Goal: Task Accomplishment & Management: Use online tool/utility

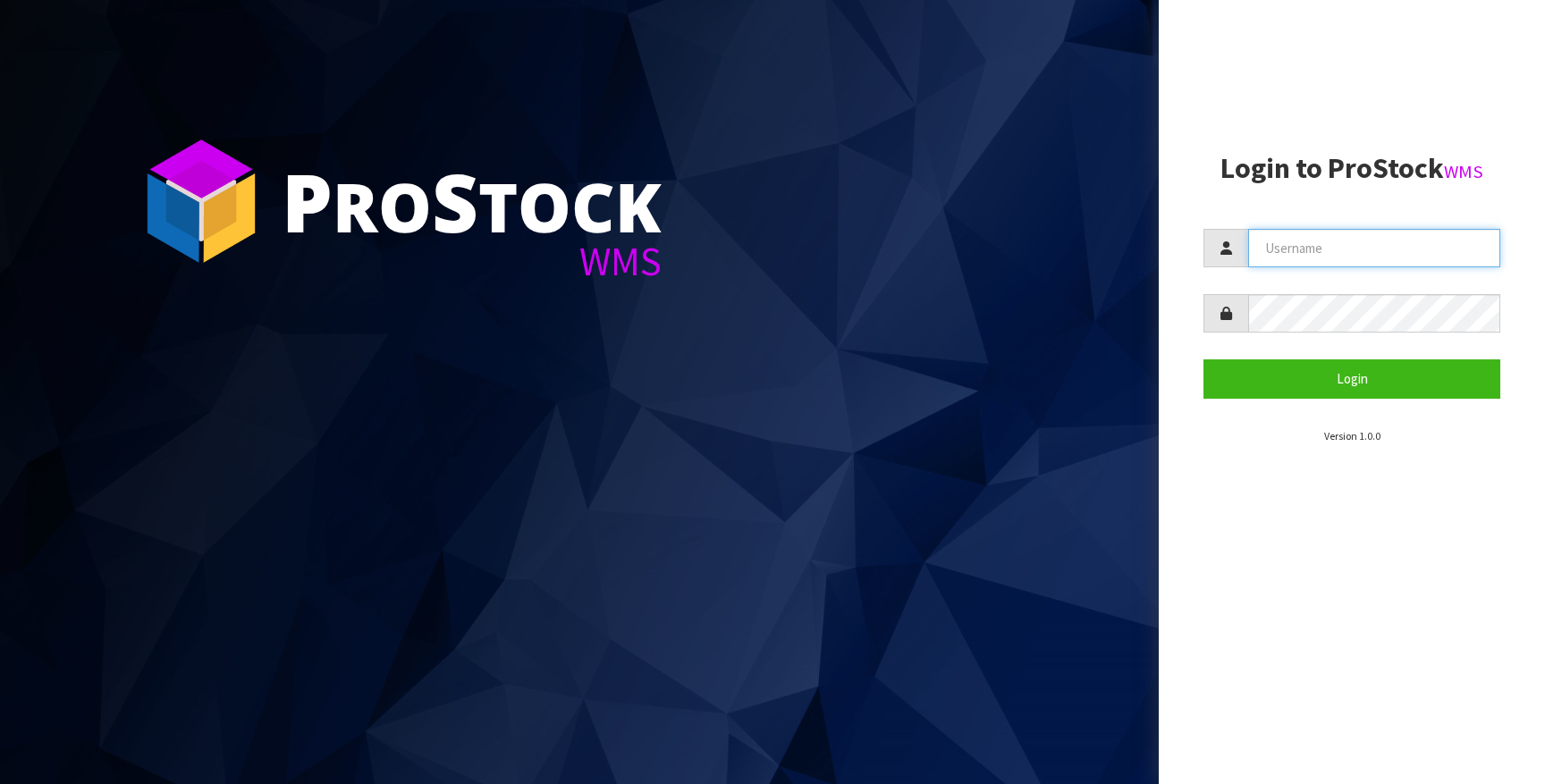
type input "[PERSON_NAME][EMAIL_ADDRESS][DOMAIN_NAME]"
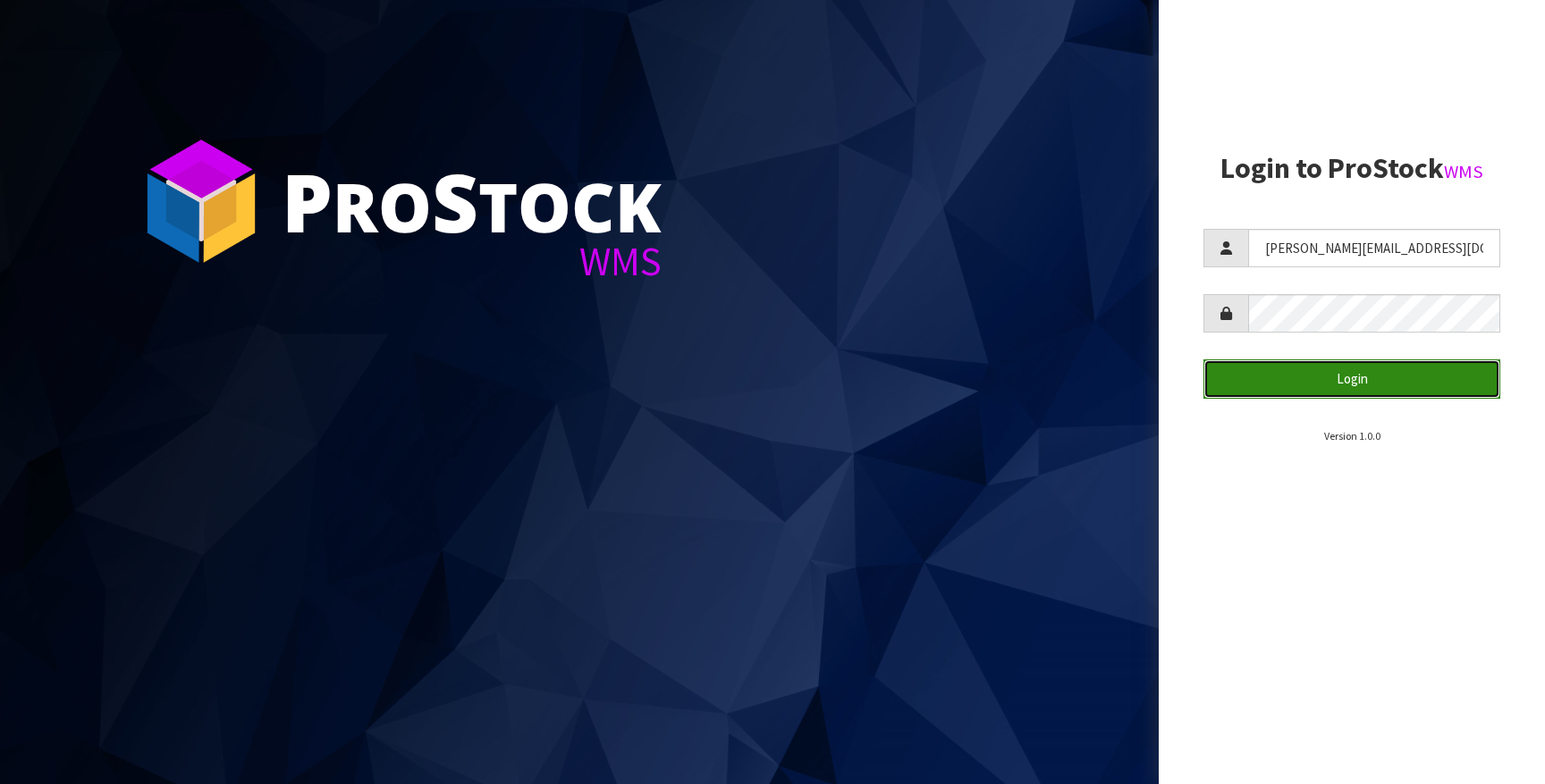
click at [1309, 382] on button "Login" at bounding box center [1351, 379] width 297 height 38
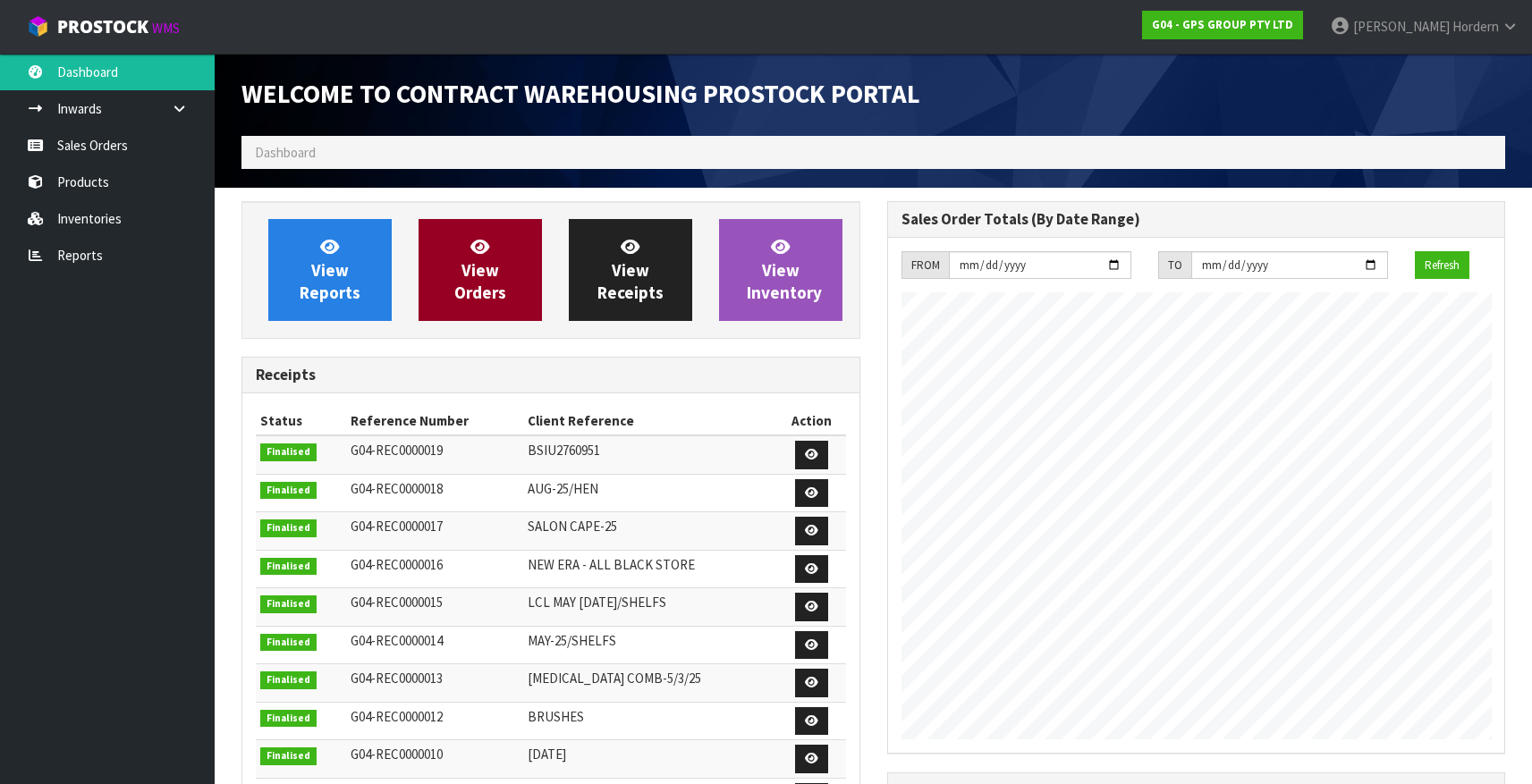
scroll to position [730, 645]
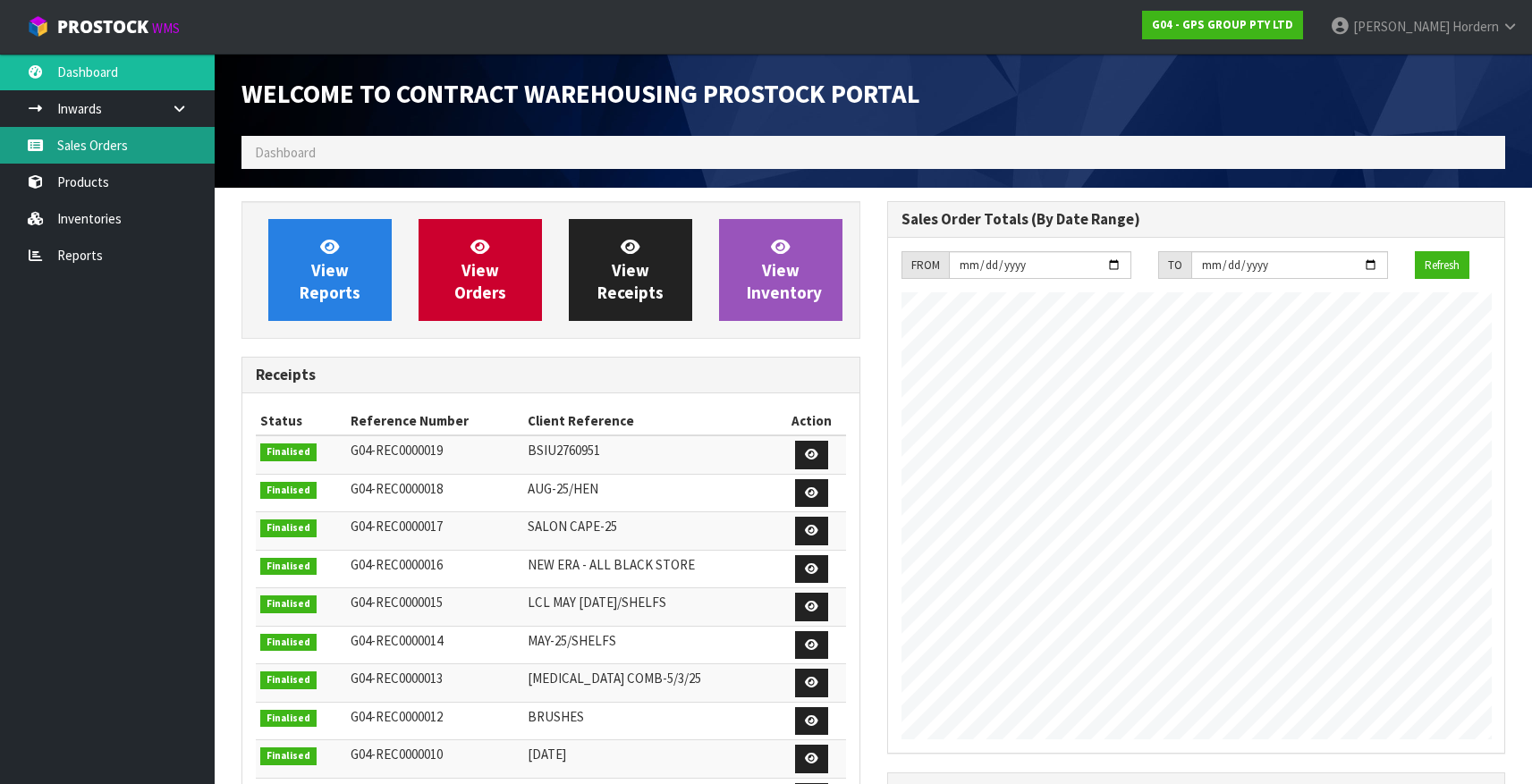
click at [118, 153] on link "Sales Orders" at bounding box center [107, 145] width 215 height 37
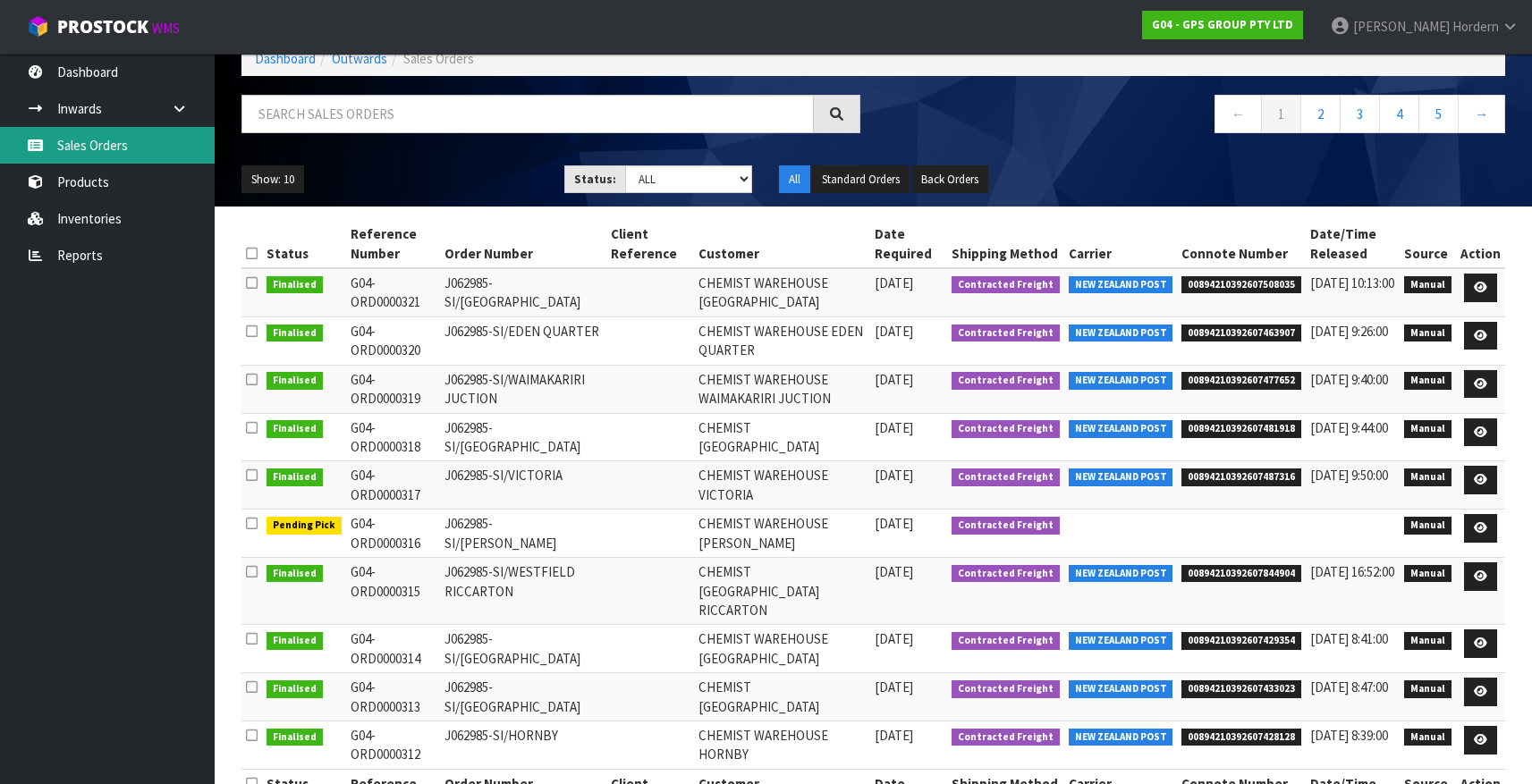
scroll to position [92, 0]
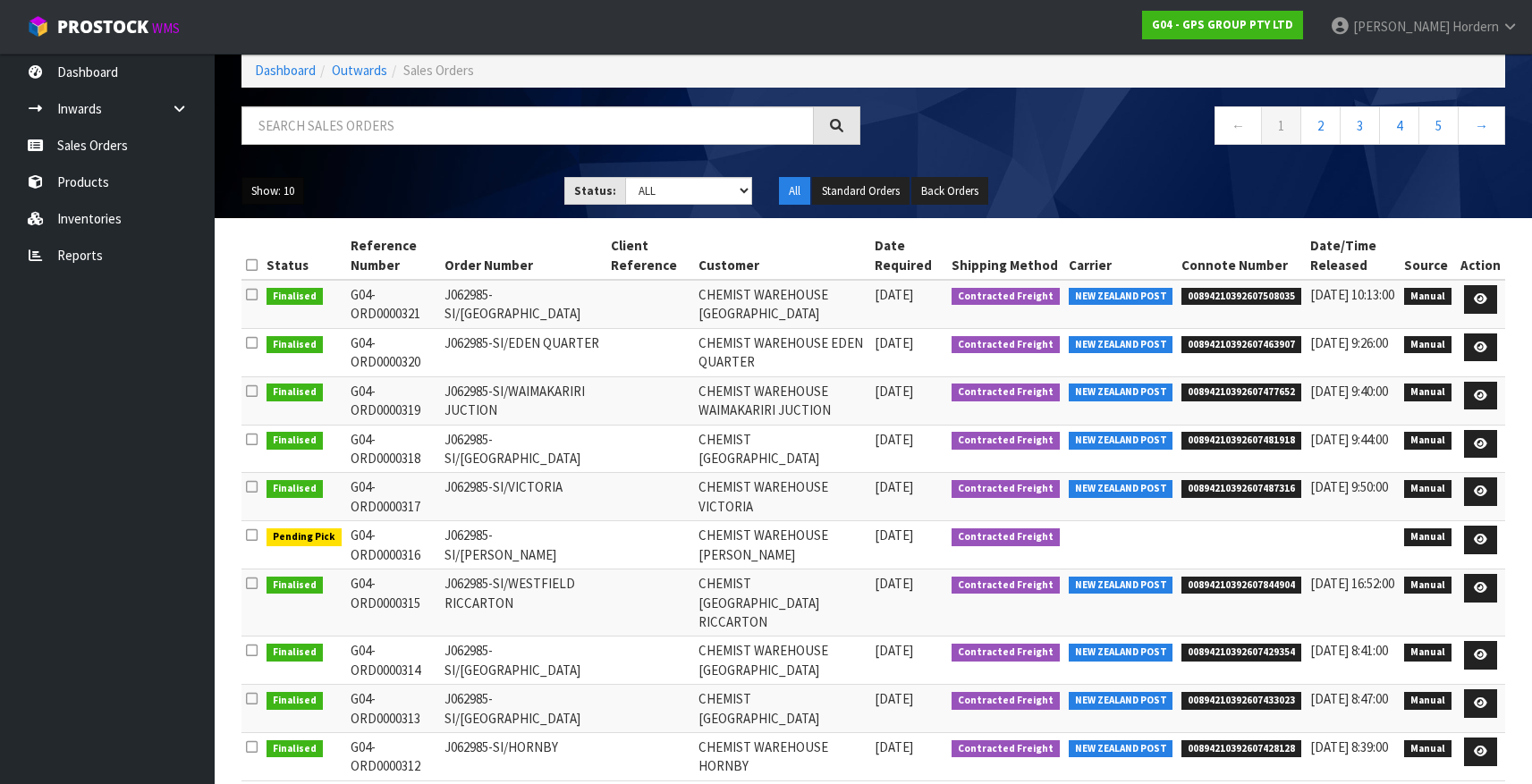
click at [270, 195] on button "Show: 10" at bounding box center [272, 191] width 63 height 28
drag, startPoint x: 289, startPoint y: 297, endPoint x: 344, endPoint y: 283, distance: 56.8
click at [289, 297] on link "50" at bounding box center [312, 297] width 142 height 24
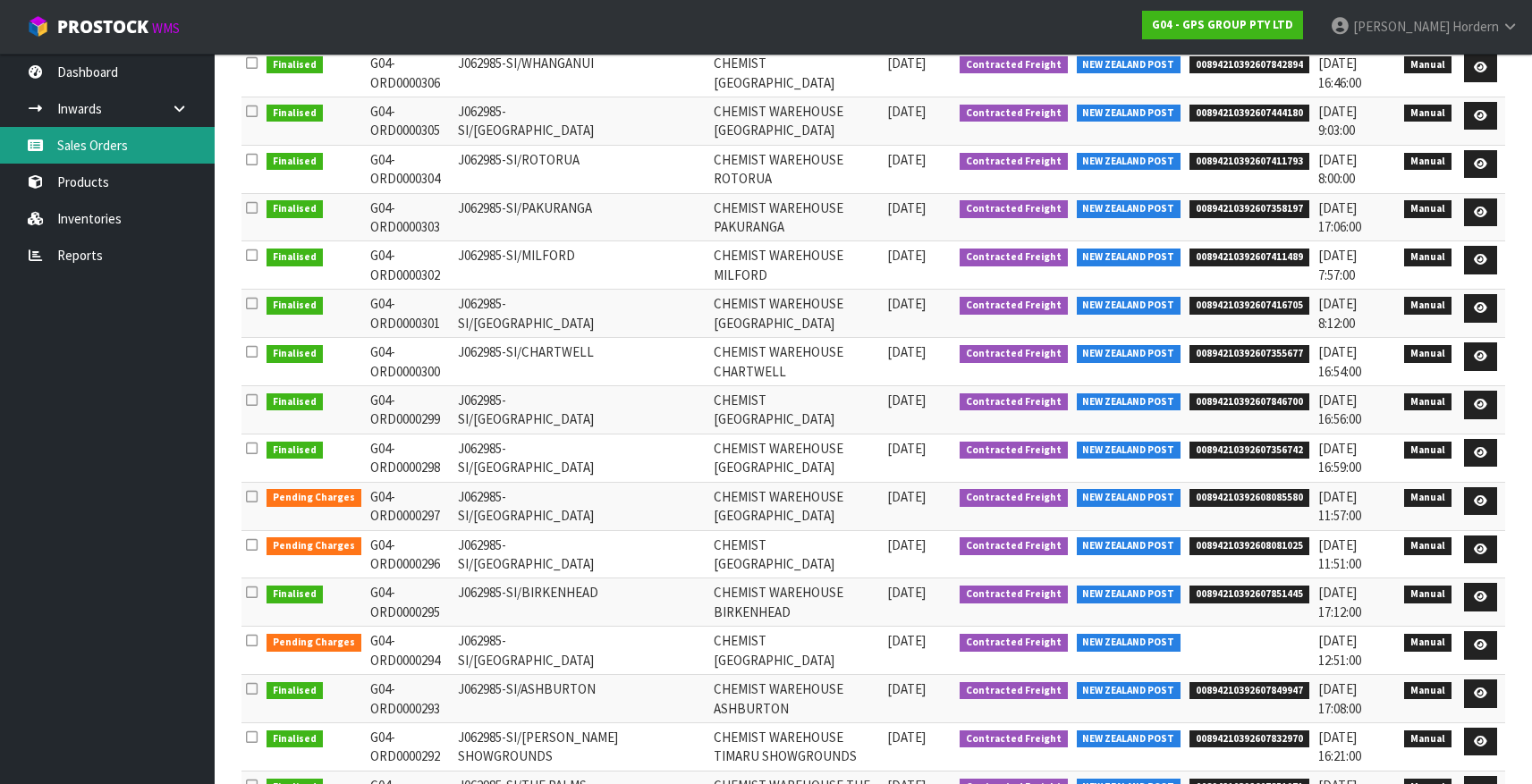
scroll to position [0, 0]
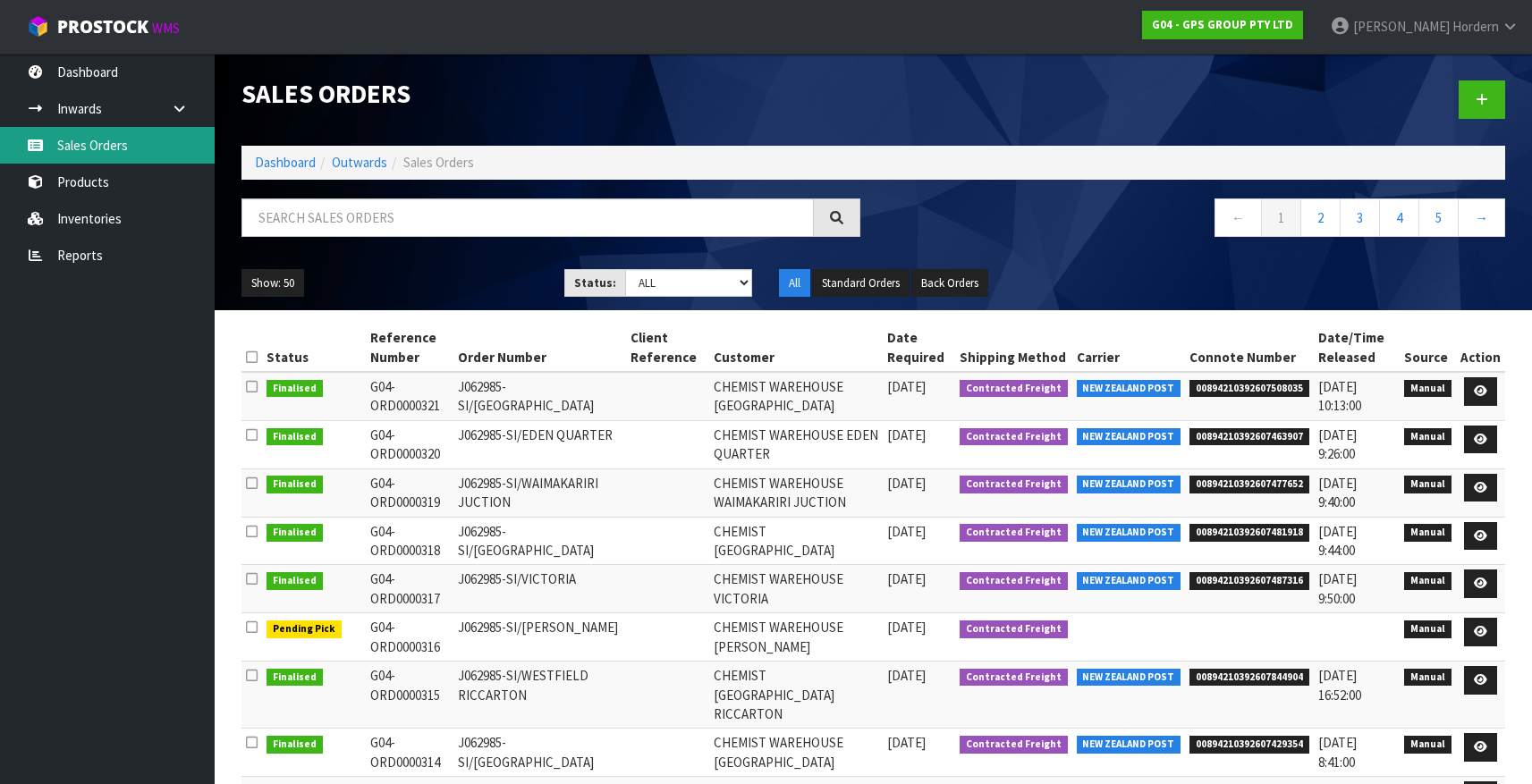
click at [108, 151] on link "Sales Orders" at bounding box center [107, 145] width 215 height 37
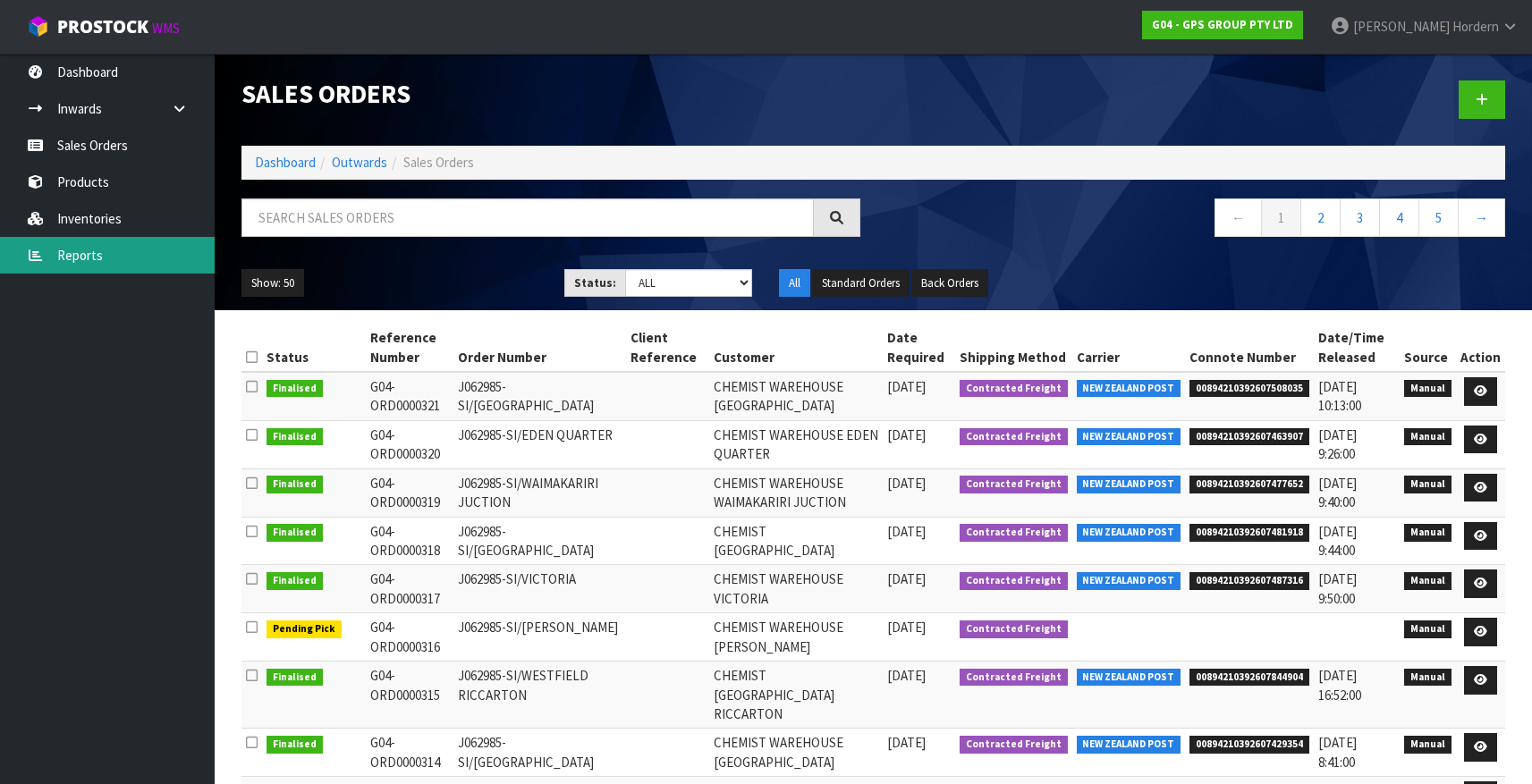
click at [93, 262] on link "Reports" at bounding box center [107, 256] width 215 height 37
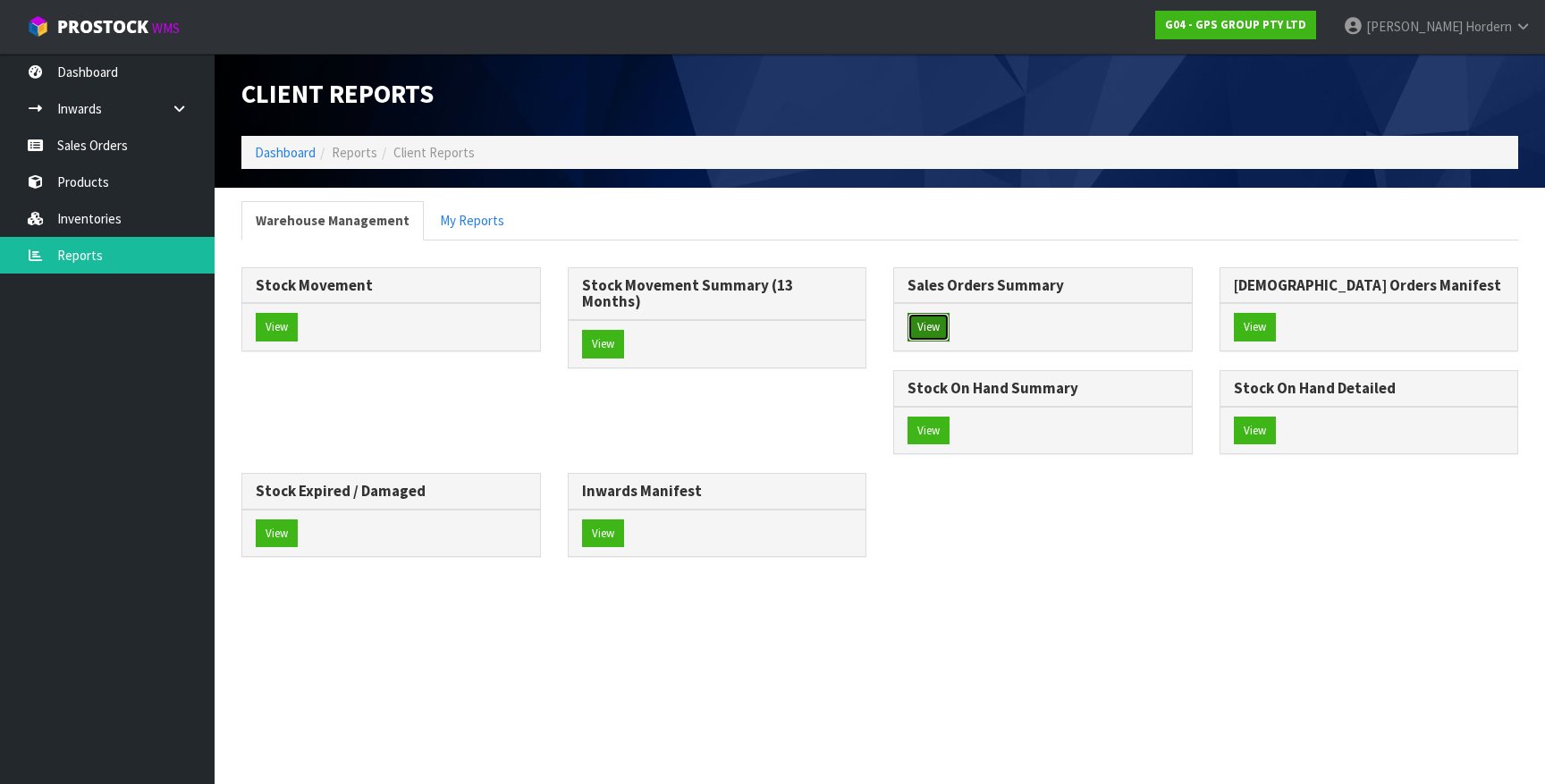
click at [938, 321] on button "View" at bounding box center [929, 327] width 42 height 28
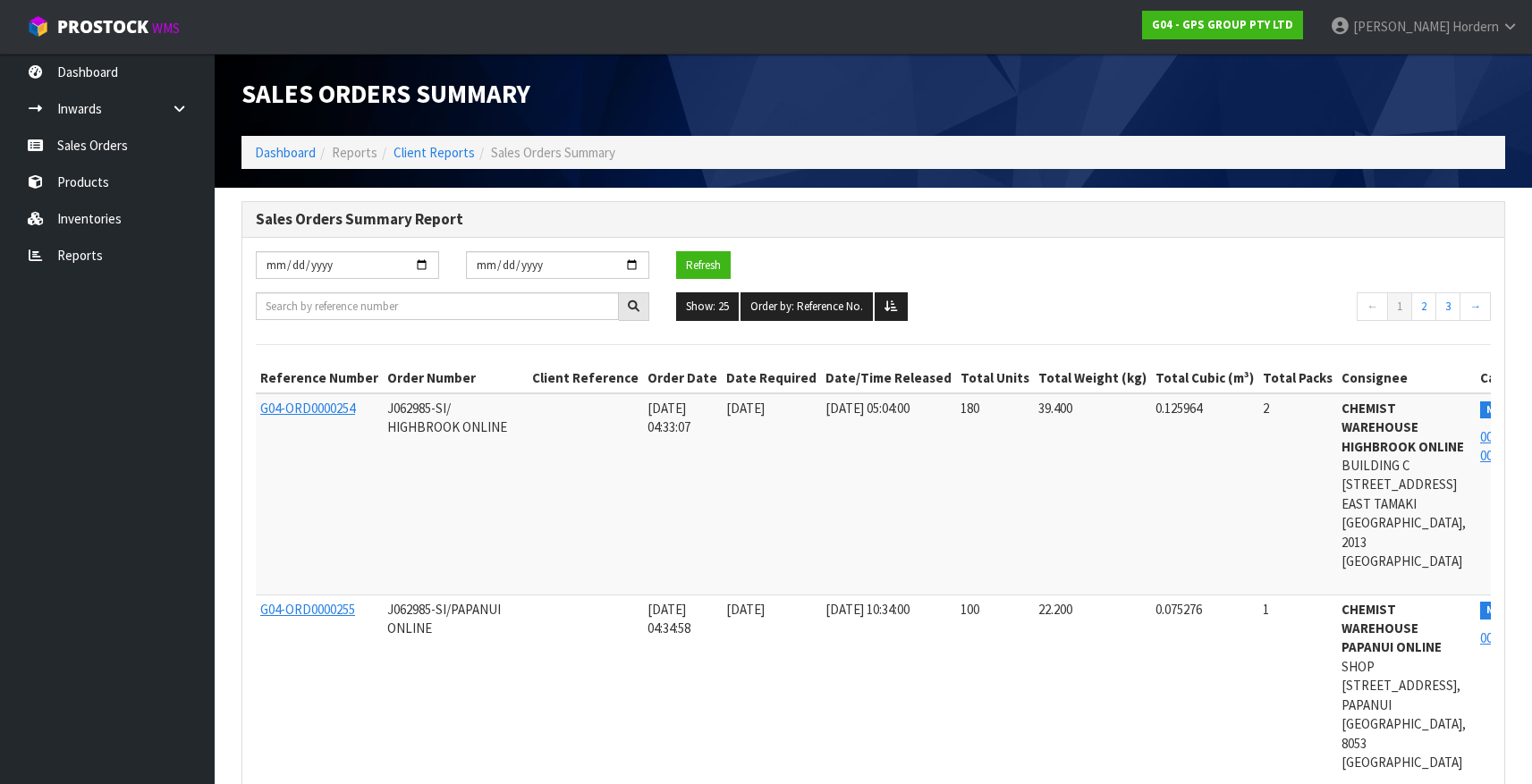
drag, startPoint x: 671, startPoint y: 290, endPoint x: 740, endPoint y: 305, distance: 70.6
click at [675, 290] on div "[DATE] [DATE] Refresh" at bounding box center [873, 272] width 1262 height 42
click at [740, 306] on ul "Show: 25 5 10 25 50 100 ALL Order by: Reference No. Reference No. Order No. Ord…" at bounding box center [872, 306] width 393 height 28
click at [718, 315] on button "Show: 25" at bounding box center [707, 306] width 63 height 28
click at [740, 455] on link "ALL" at bounding box center [747, 463] width 142 height 24
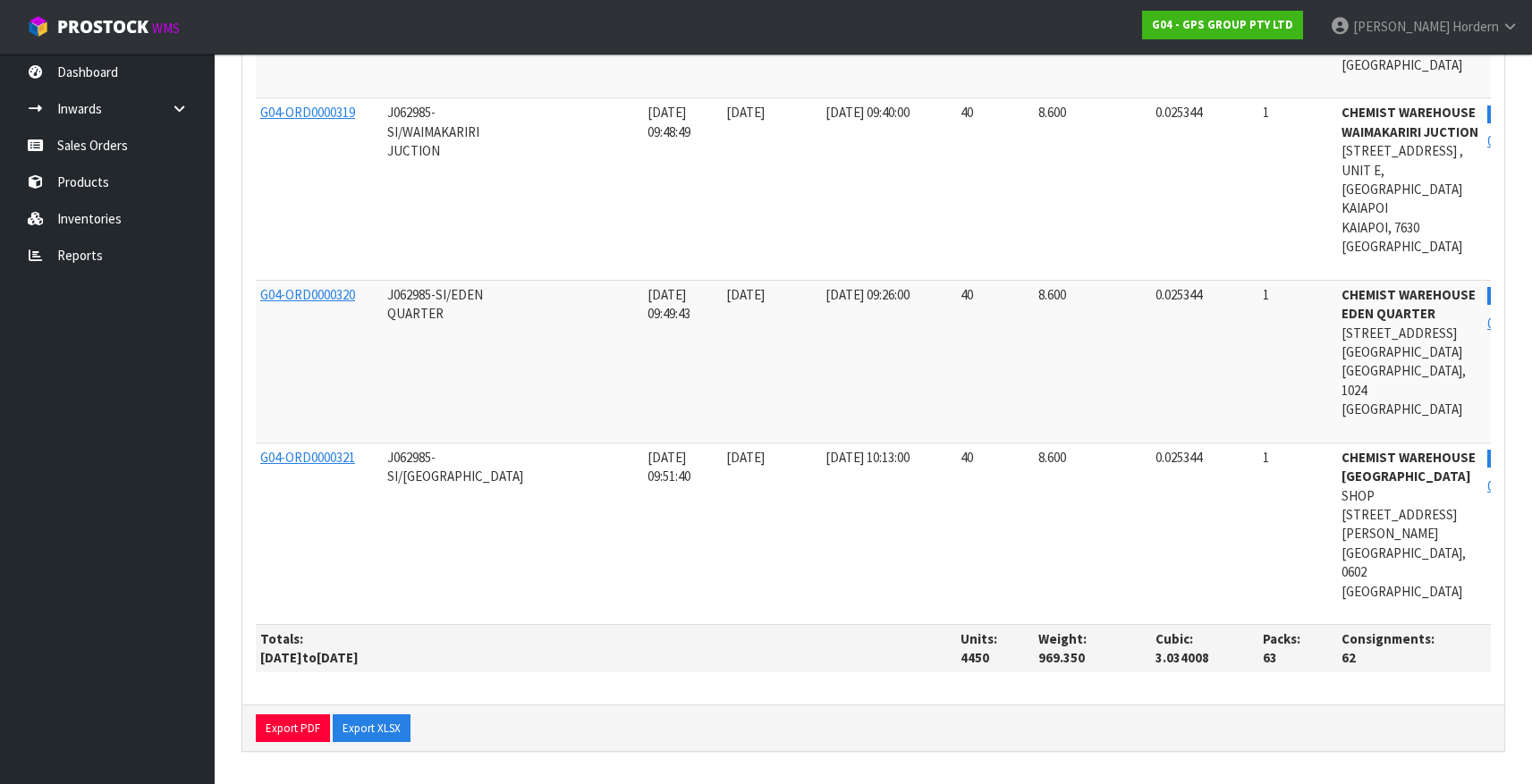
scroll to position [13912, 0]
click at [367, 726] on button "Export XLSX" at bounding box center [371, 727] width 78 height 28
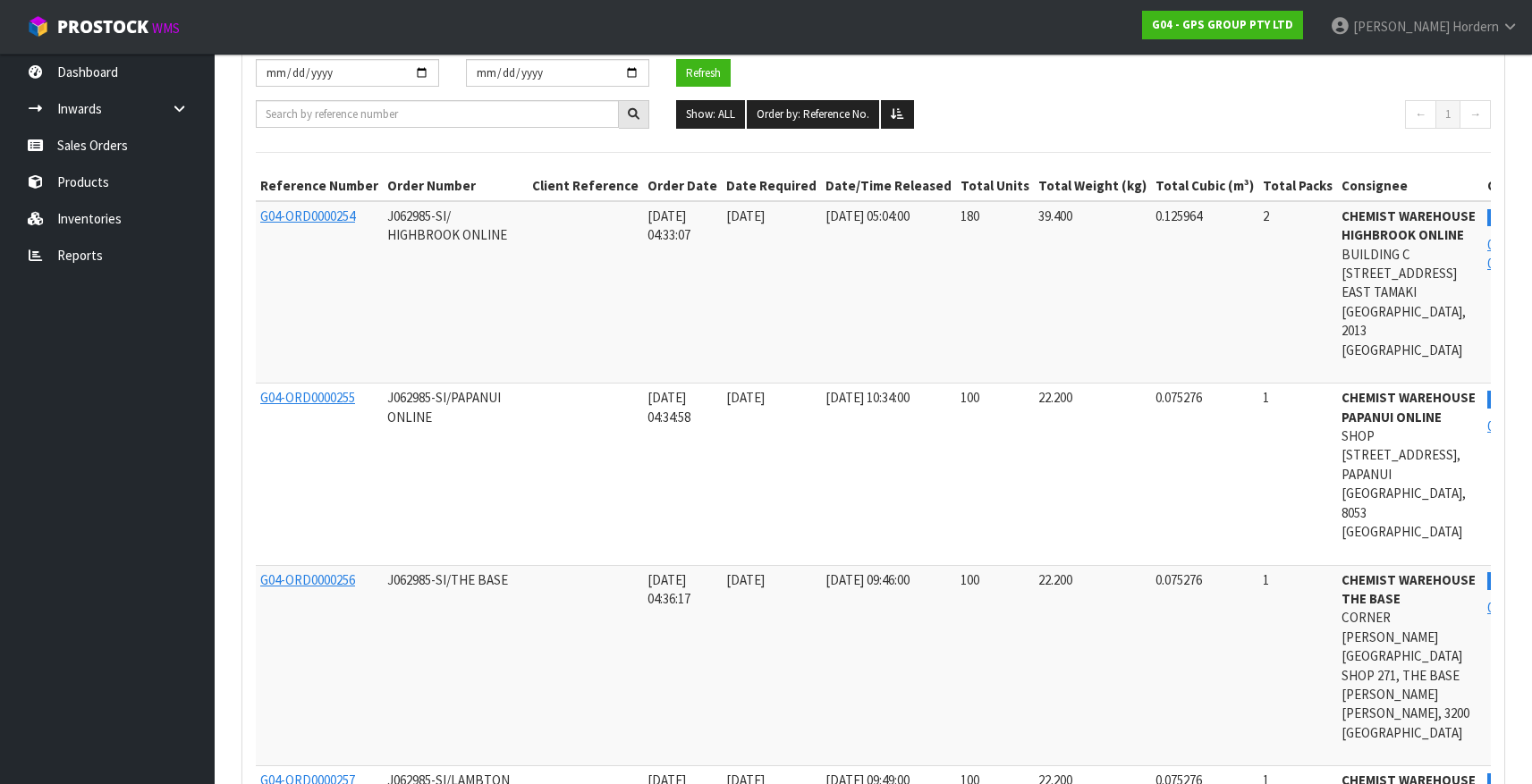
scroll to position [0, 0]
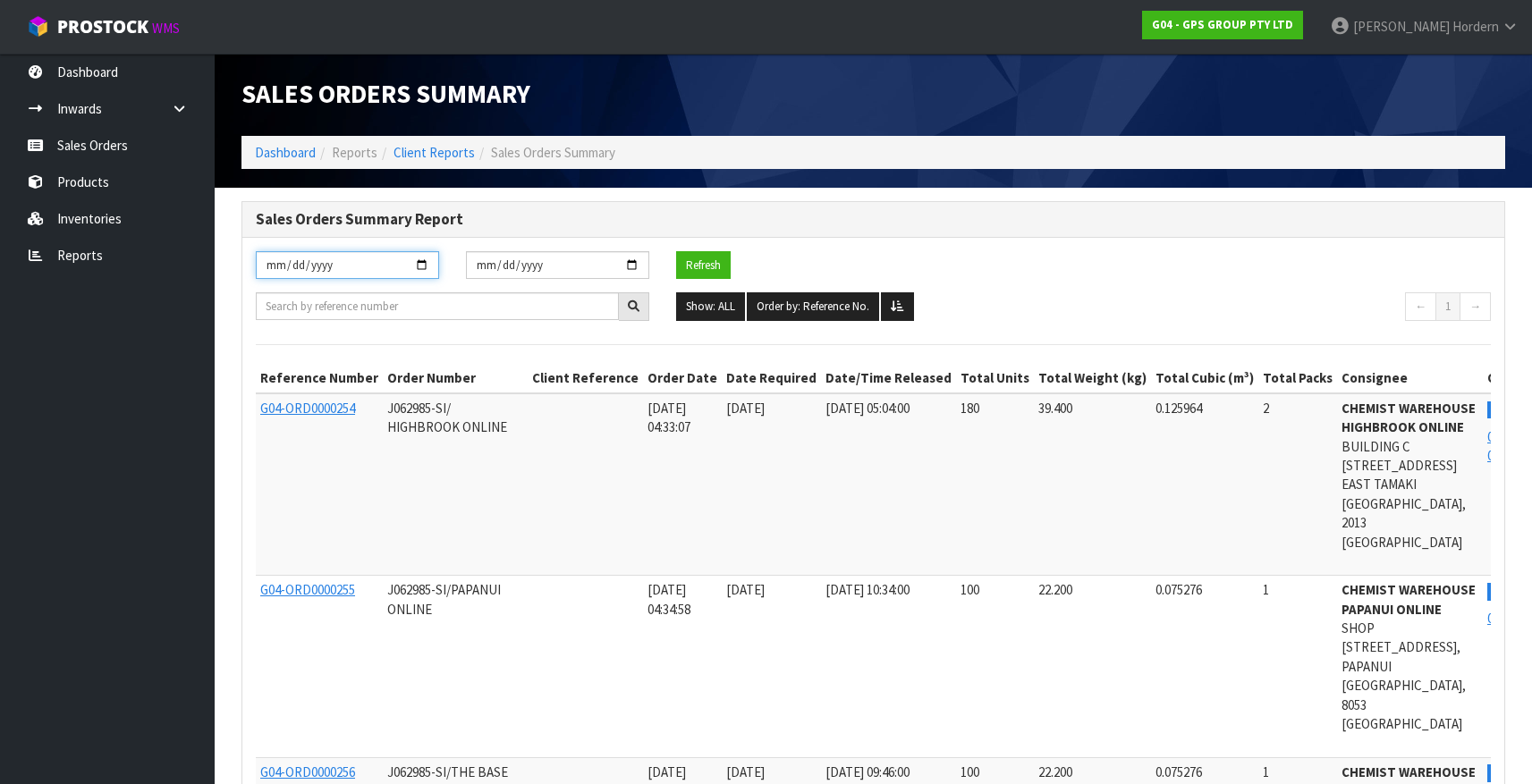
click at [425, 266] on input "[DATE]" at bounding box center [347, 265] width 184 height 27
click at [418, 267] on input "[DATE]" at bounding box center [347, 265] width 184 height 27
click at [370, 267] on input "[DATE]" at bounding box center [347, 265] width 184 height 27
click at [371, 267] on input "[DATE]" at bounding box center [347, 265] width 184 height 27
click at [415, 265] on input "[DATE]" at bounding box center [347, 265] width 184 height 27
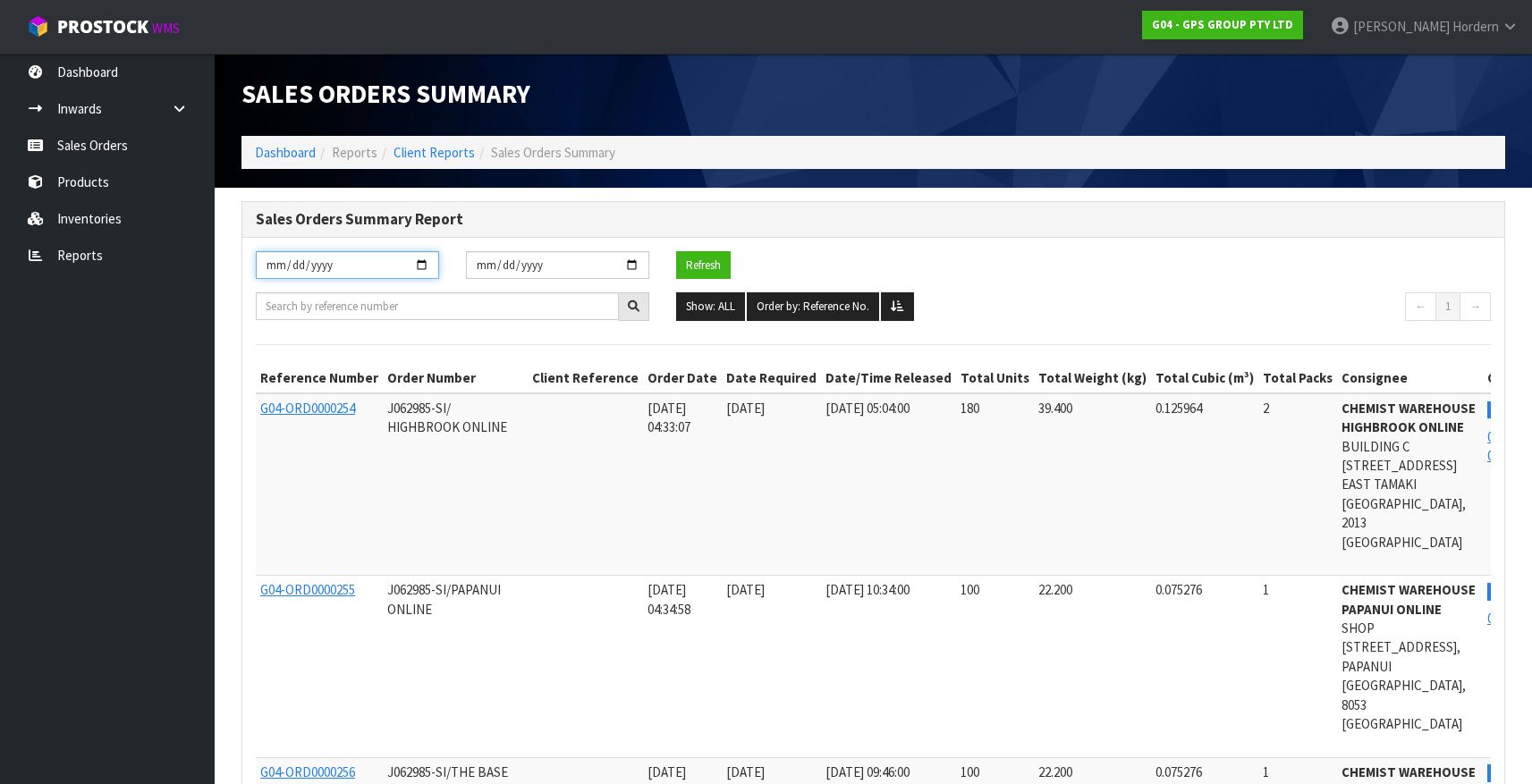
type input "[DATE]"
click at [703, 264] on button "Refresh" at bounding box center [703, 265] width 55 height 28
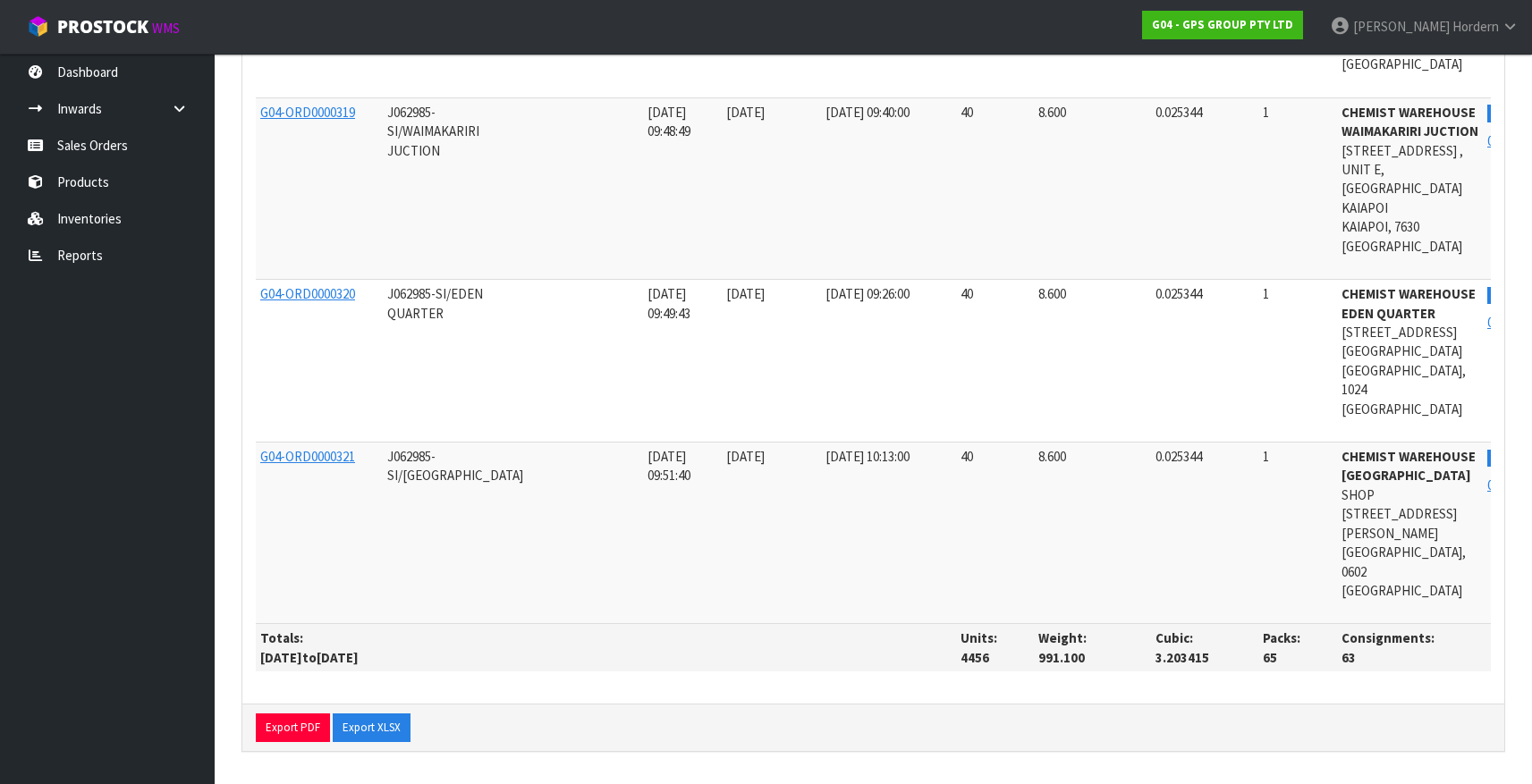
scroll to position [14094, 0]
click at [384, 736] on button "Export XLSX" at bounding box center [371, 727] width 78 height 28
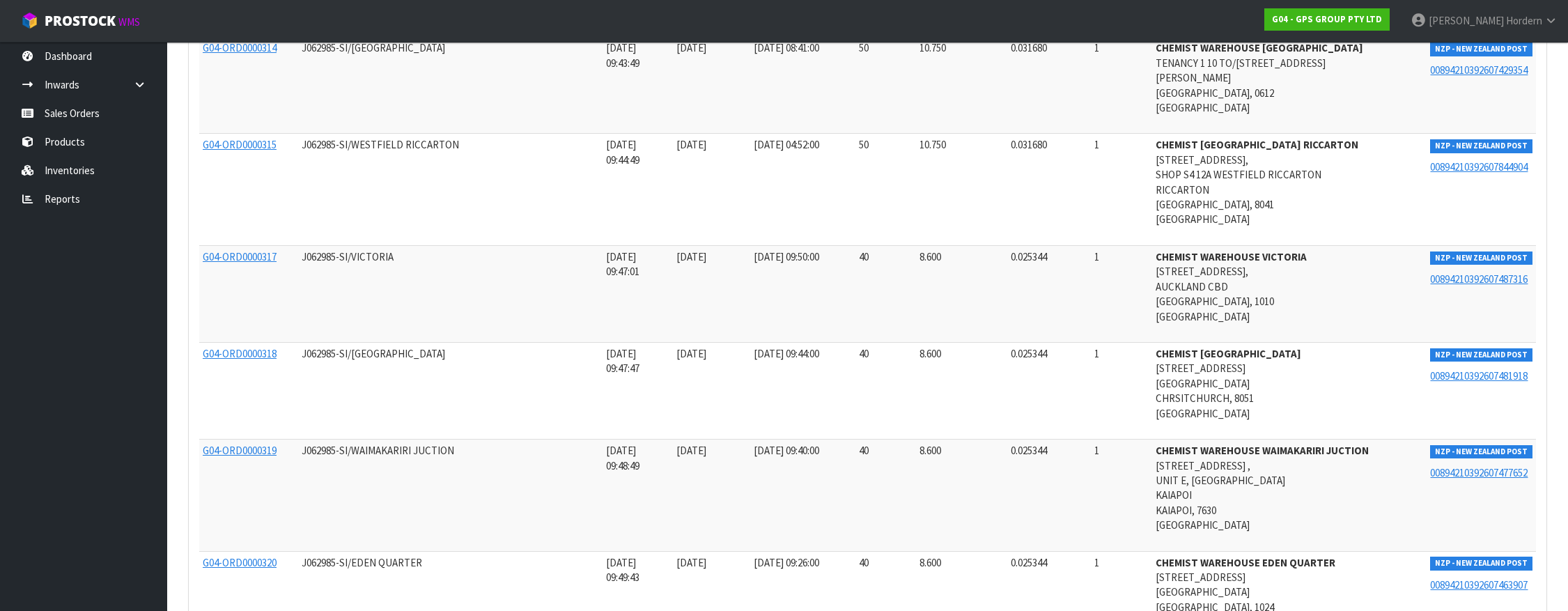
scroll to position [6432, 0]
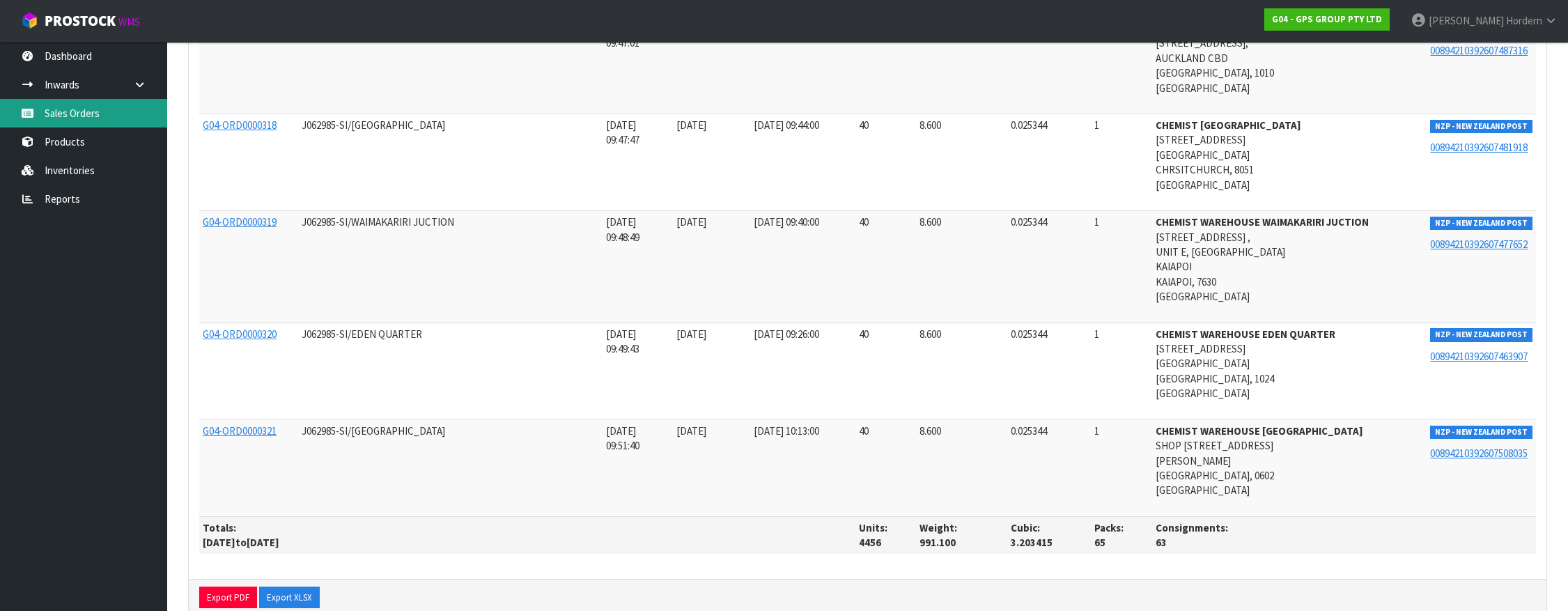
click at [72, 116] on link "Sales Orders" at bounding box center [83, 113] width 167 height 28
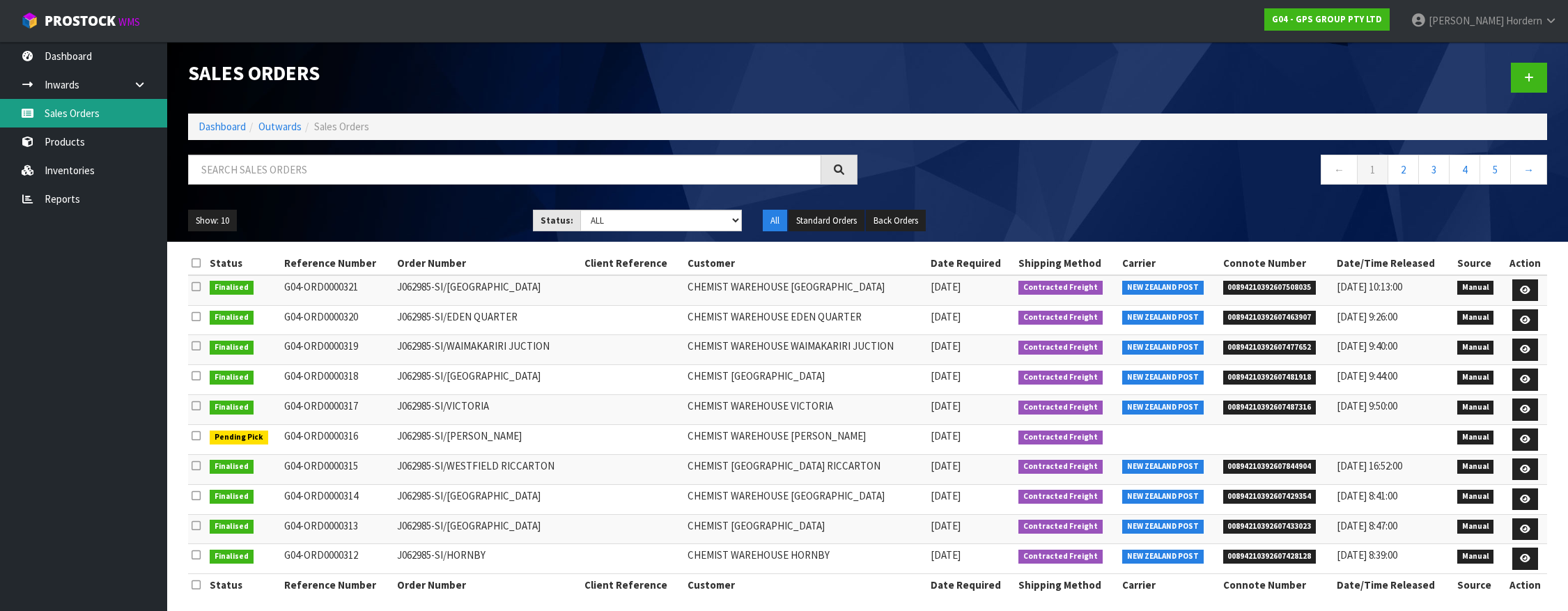
scroll to position [11, 0]
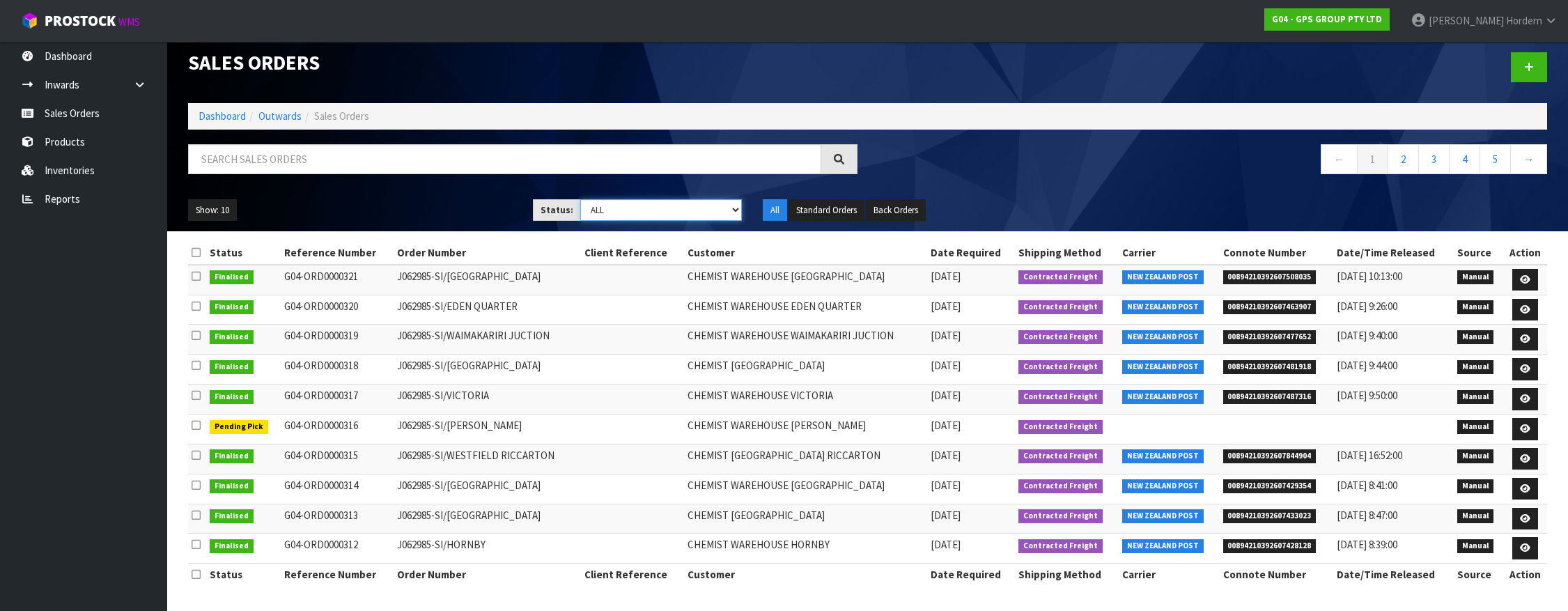
click at [655, 210] on select "Draft Pending Allocated Pending Pick Goods Picked Goods Packed Pending Charges …" at bounding box center [661, 210] width 161 height 21
click at [223, 203] on button "Show: 10" at bounding box center [212, 210] width 49 height 22
click at [235, 298] on link "50" at bounding box center [243, 293] width 110 height 18
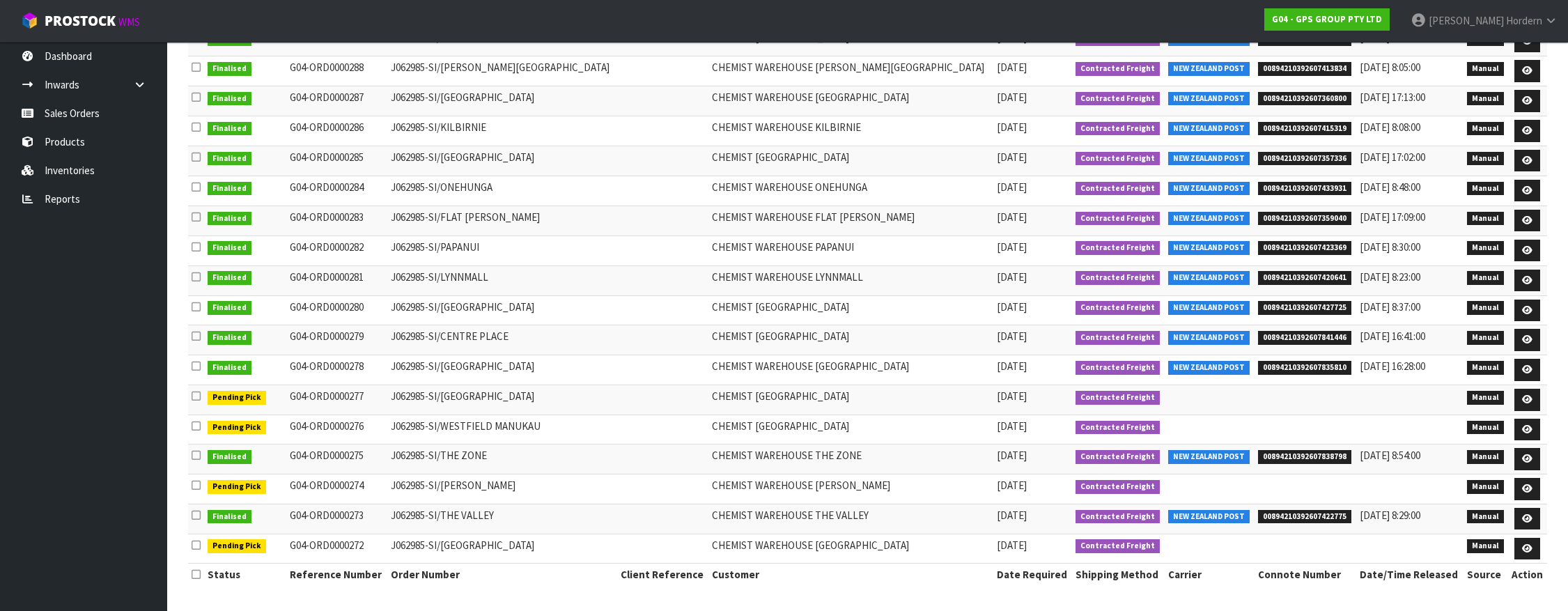
scroll to position [0, 0]
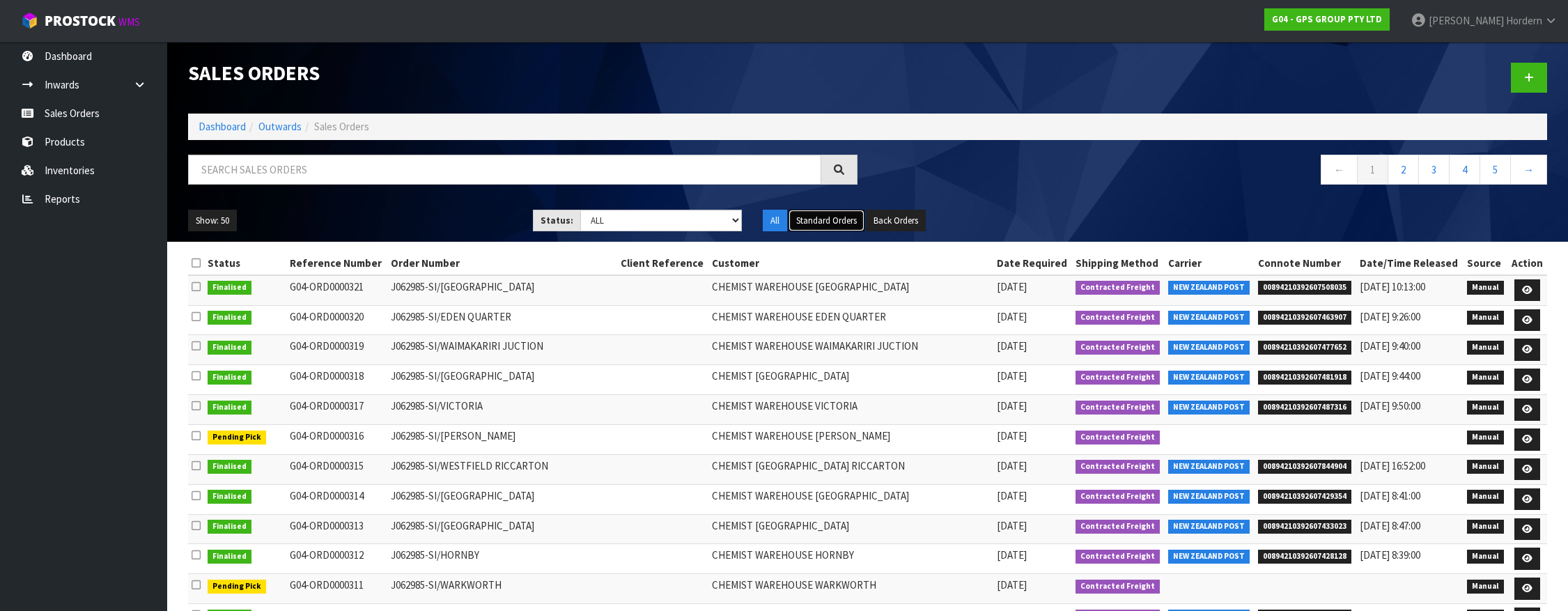
click at [830, 223] on button "Standard Orders" at bounding box center [827, 221] width 76 height 22
click at [918, 219] on button "Back Orders" at bounding box center [896, 221] width 60 height 22
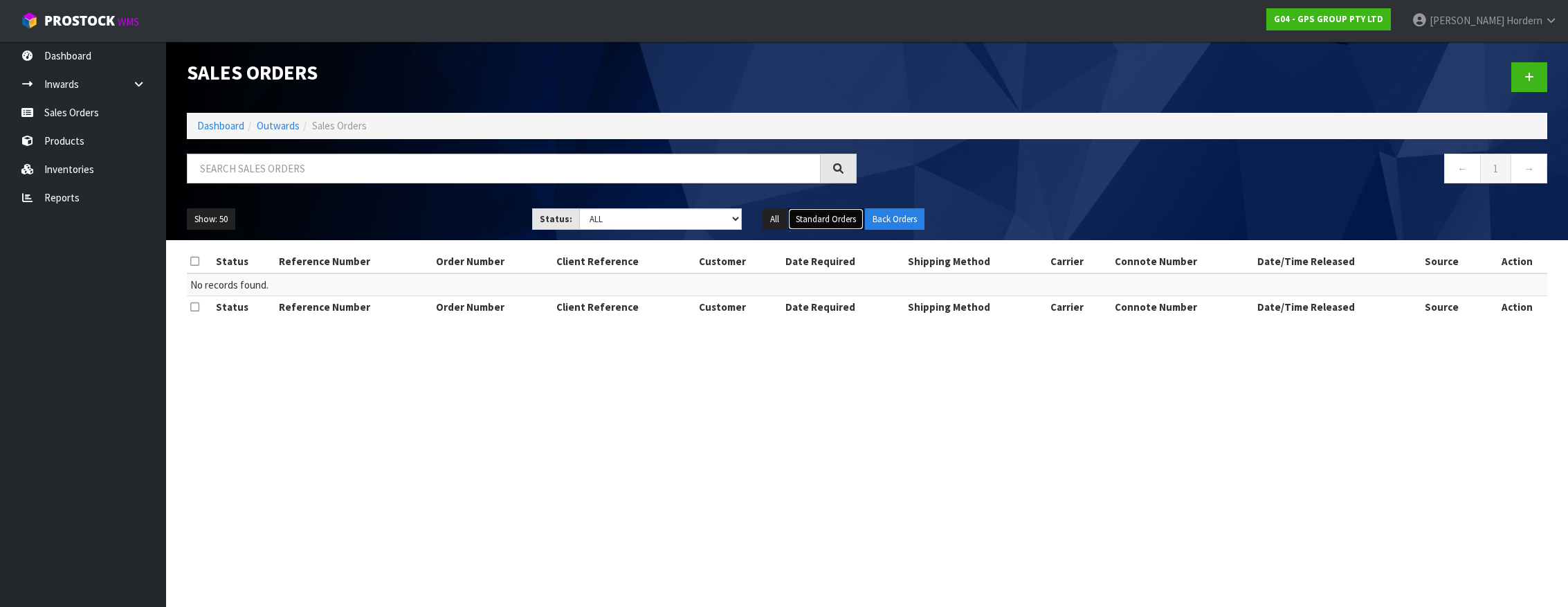
click at [822, 219] on button "Standard Orders" at bounding box center [825, 219] width 76 height 22
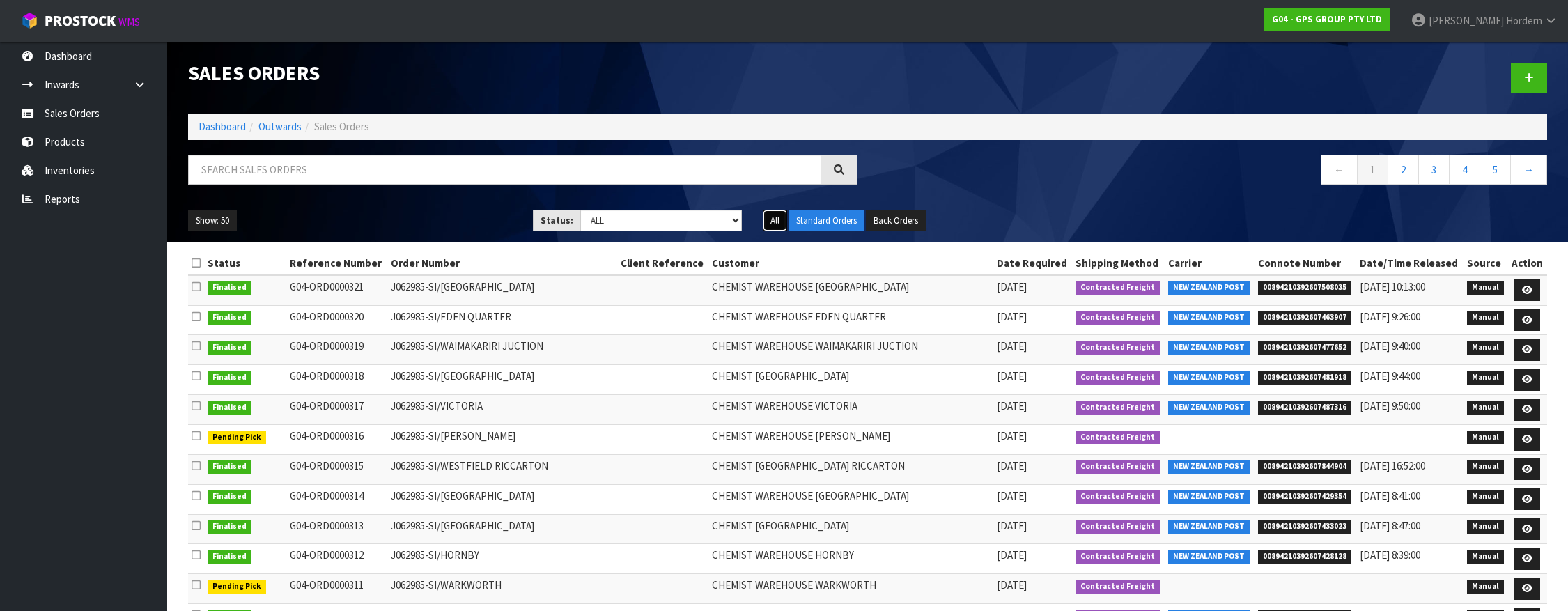
click at [778, 219] on button "All" at bounding box center [775, 221] width 24 height 22
click at [834, 221] on button "Standard Orders" at bounding box center [827, 221] width 76 height 22
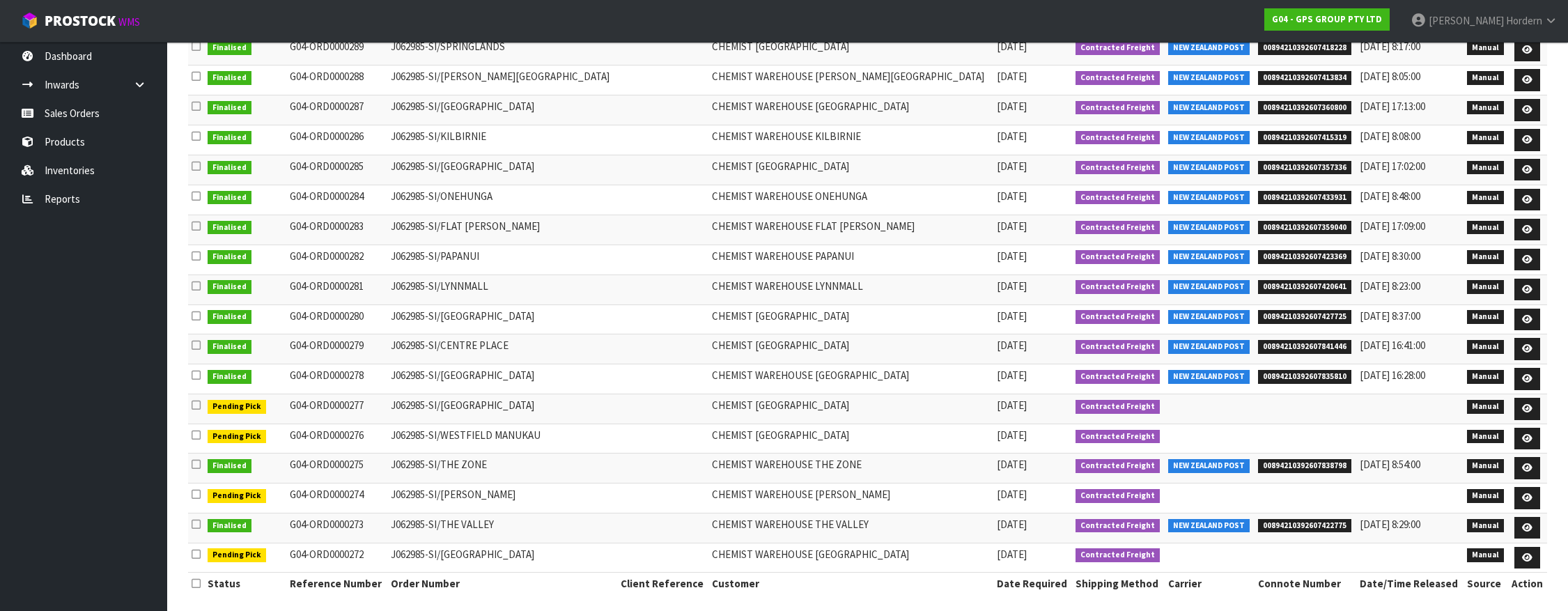
scroll to position [1205, 0]
